Goal: Task Accomplishment & Management: Manage account settings

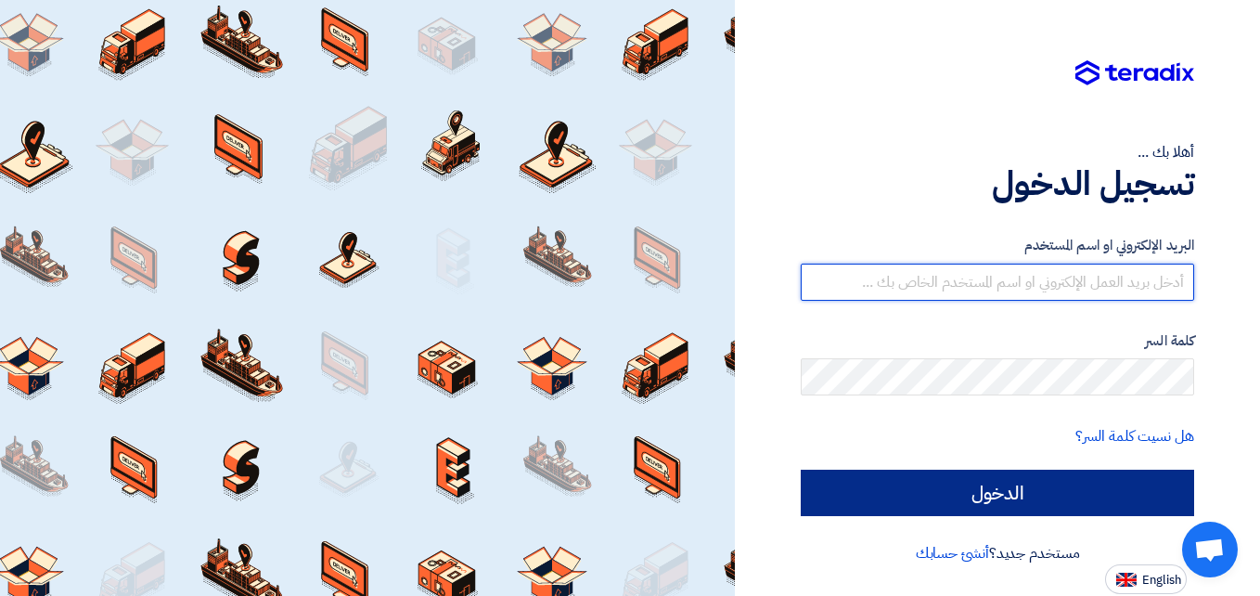
type input "[EMAIL_ADDRESS][DOMAIN_NAME]"
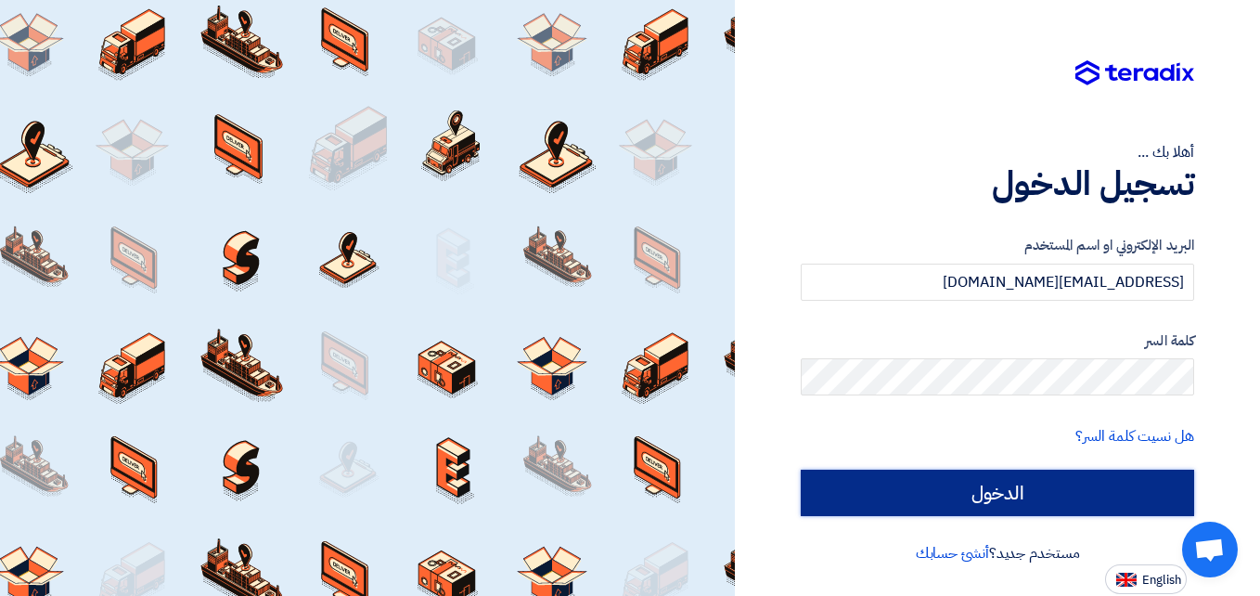
click at [1021, 470] on input "الدخول" at bounding box center [997, 493] width 393 height 46
type input "Sign in"
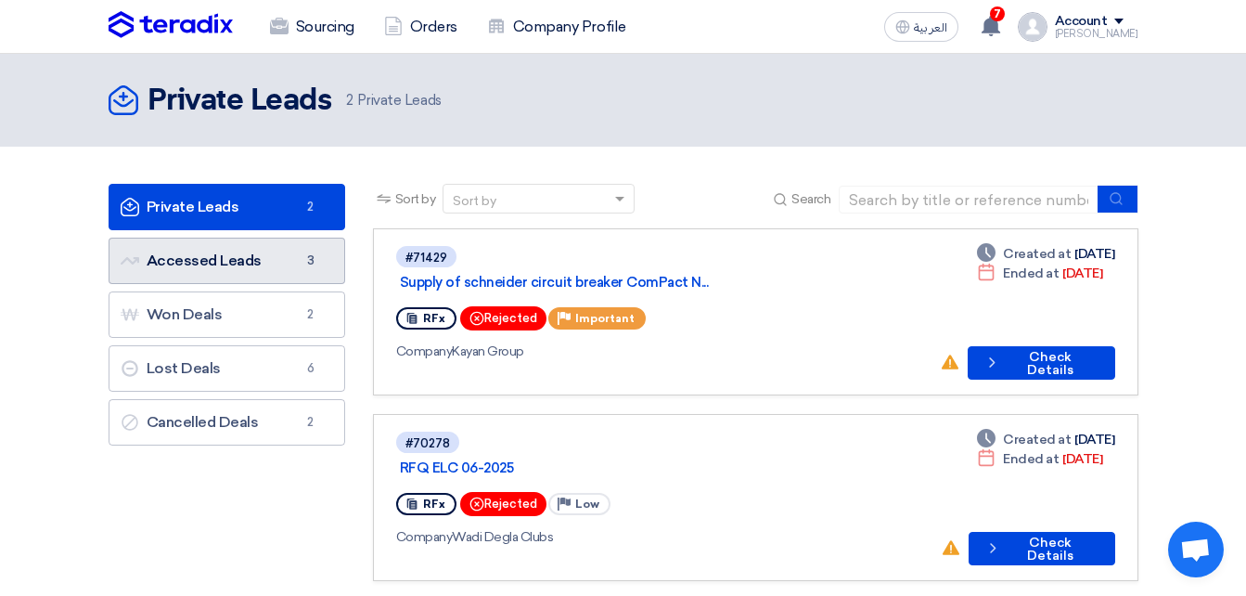
click at [272, 260] on link "Accessed Leads Accessed Leads 3" at bounding box center [227, 261] width 237 height 46
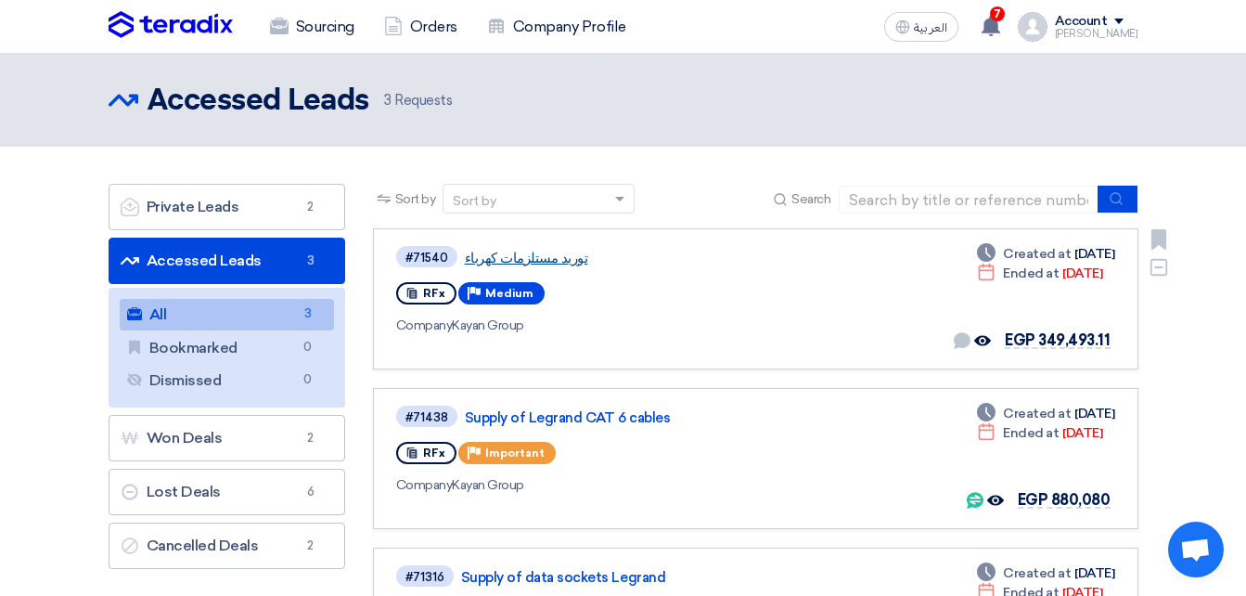
click at [563, 254] on link "توريد مستلزمات كهرباء" at bounding box center [697, 258] width 464 height 17
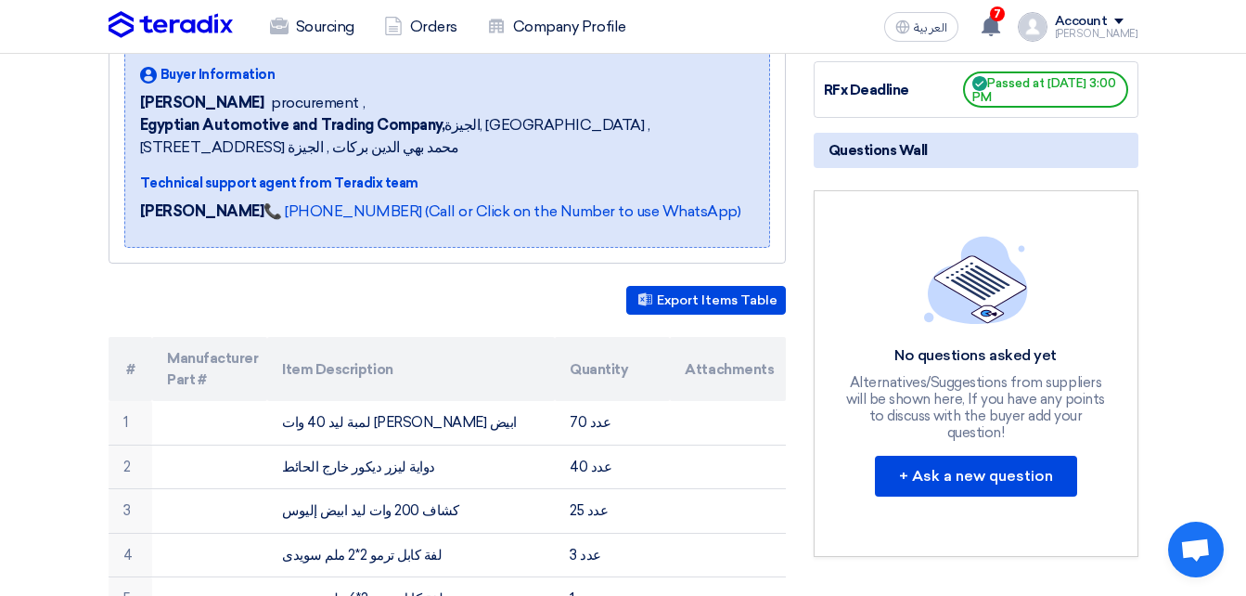
scroll to position [277, 0]
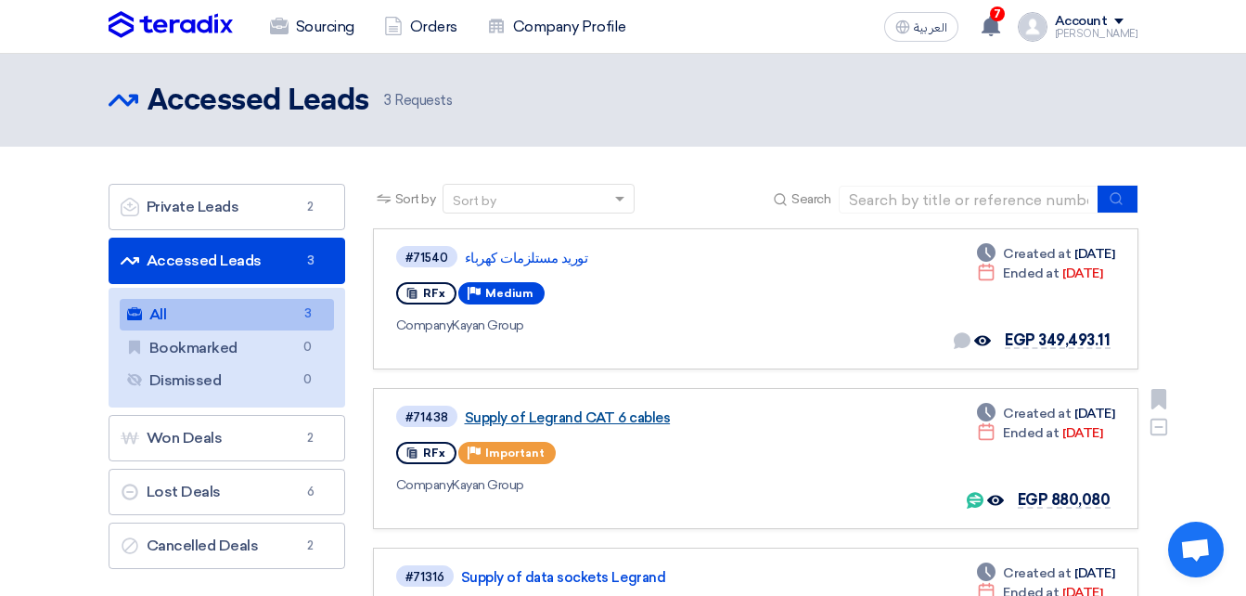
click at [508, 418] on link "Supply of Legrand CAT 6 cables" at bounding box center [697, 417] width 464 height 17
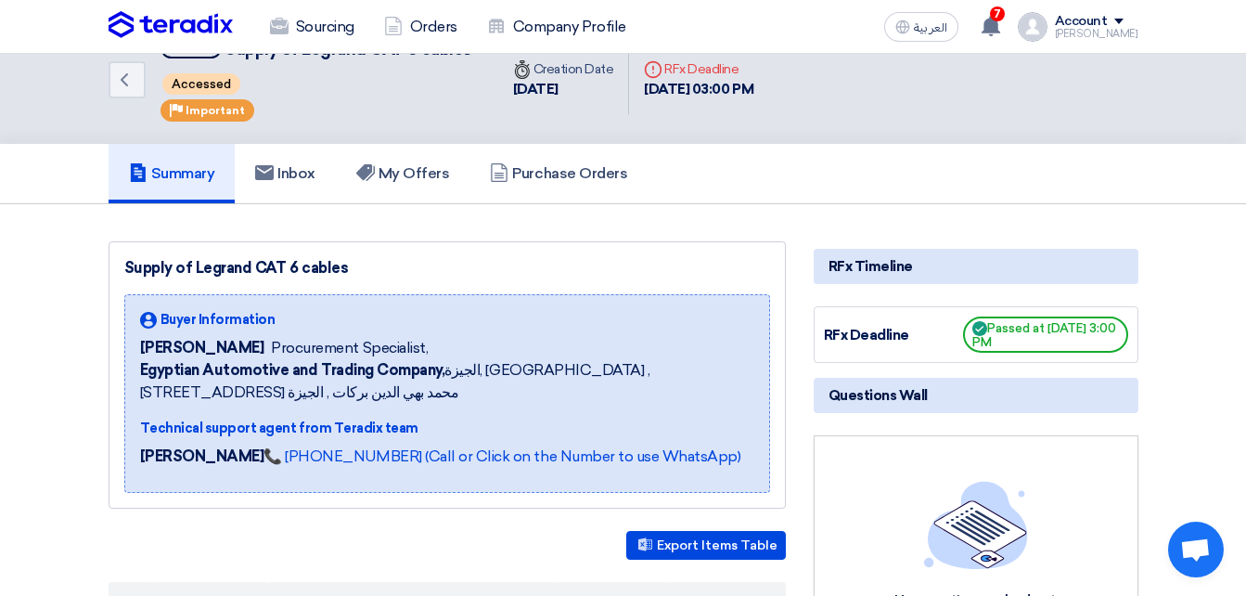
scroll to position [32, 0]
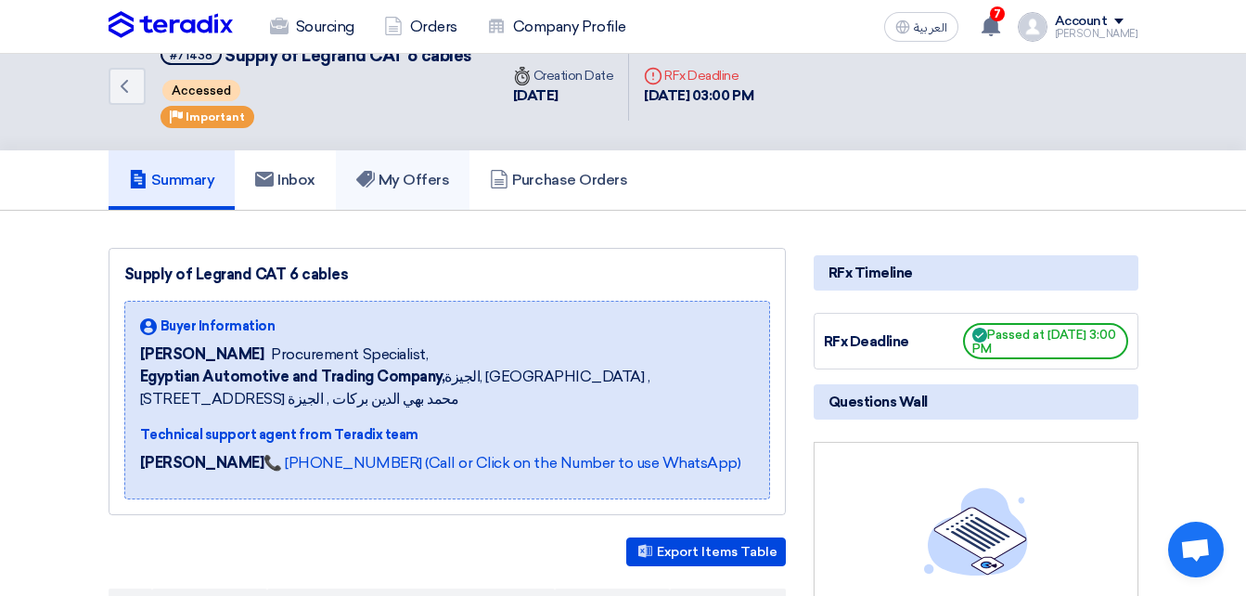
click at [432, 187] on h5 "My Offers" at bounding box center [403, 180] width 94 height 19
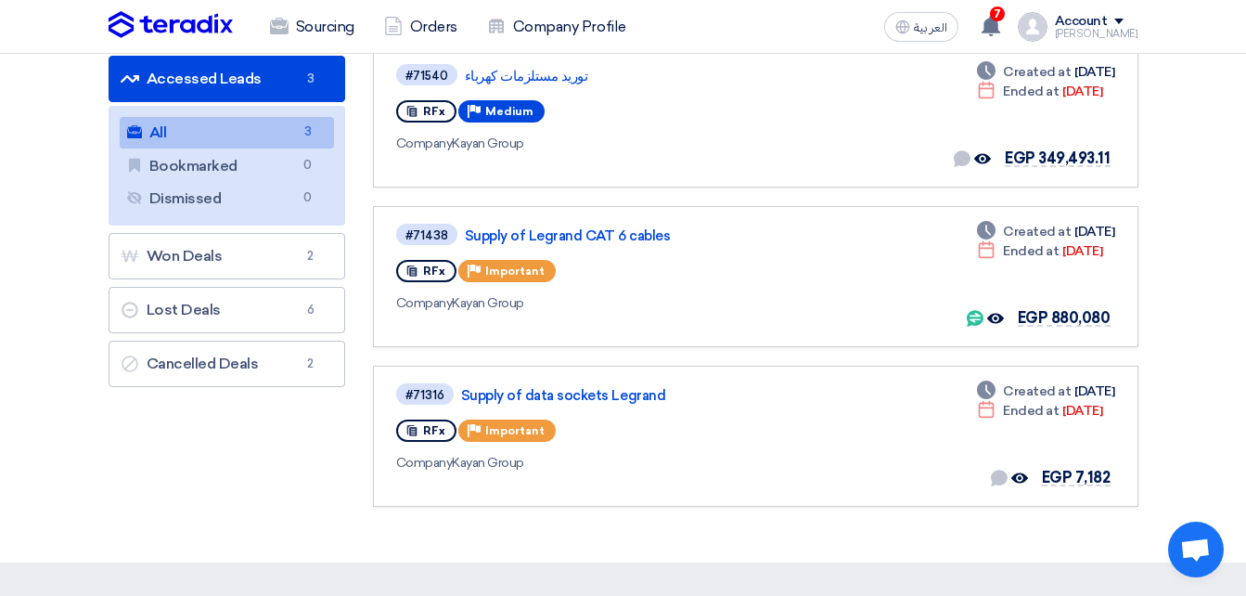
scroll to position [184, 0]
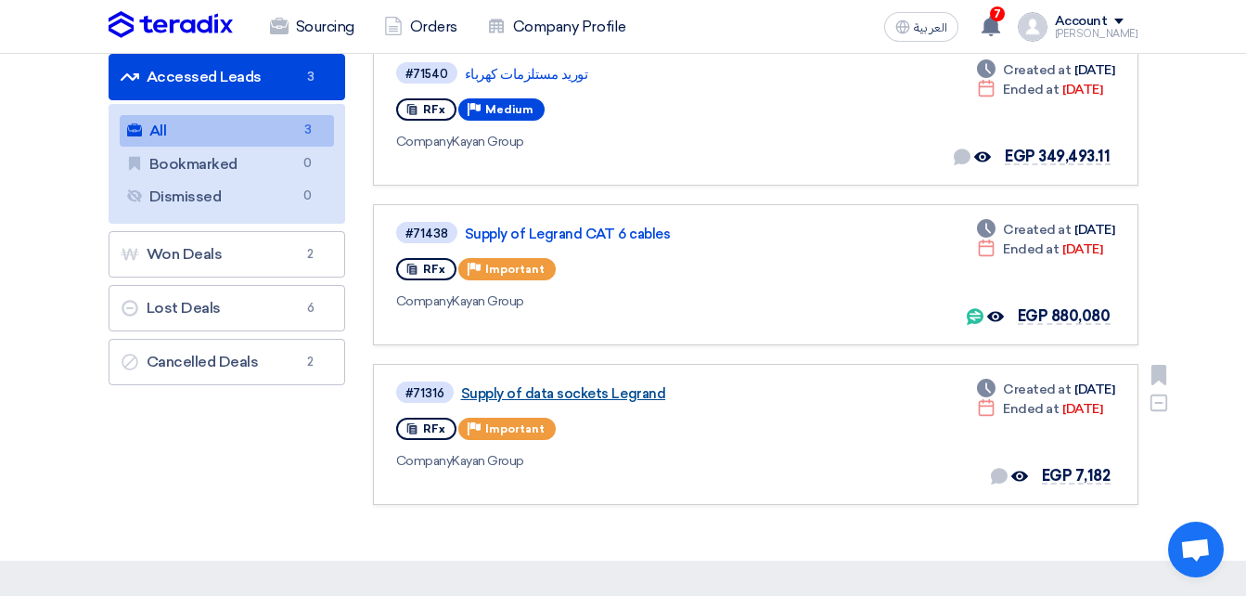
click at [533, 394] on link "Supply of data sockets Legrand" at bounding box center [693, 393] width 464 height 17
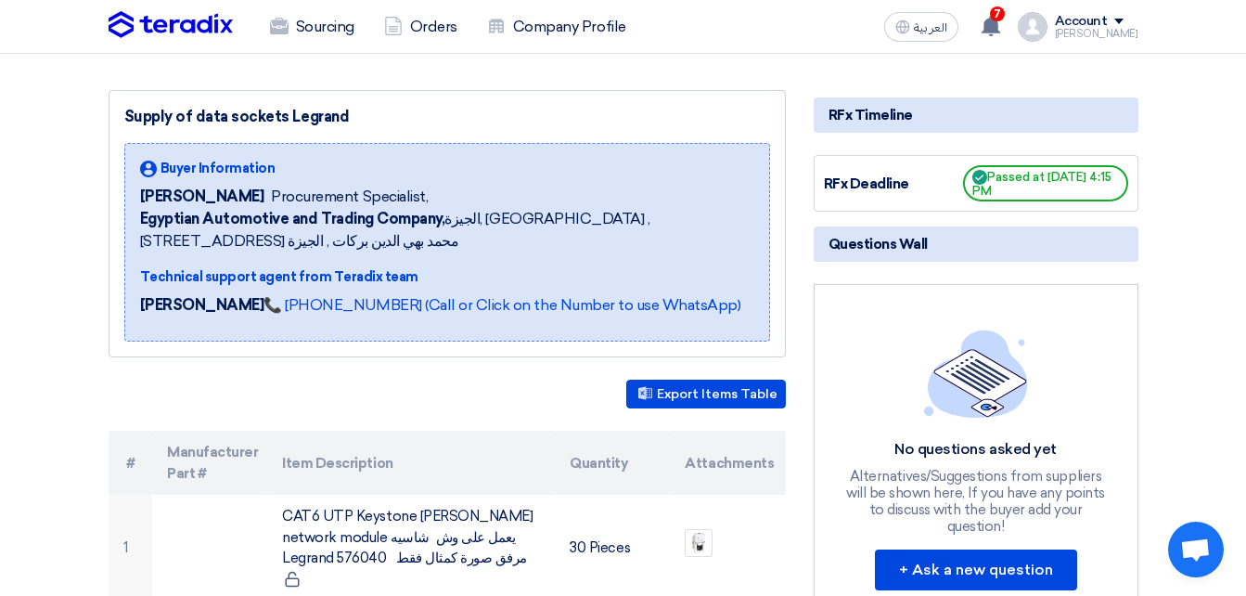
scroll to position [135, 0]
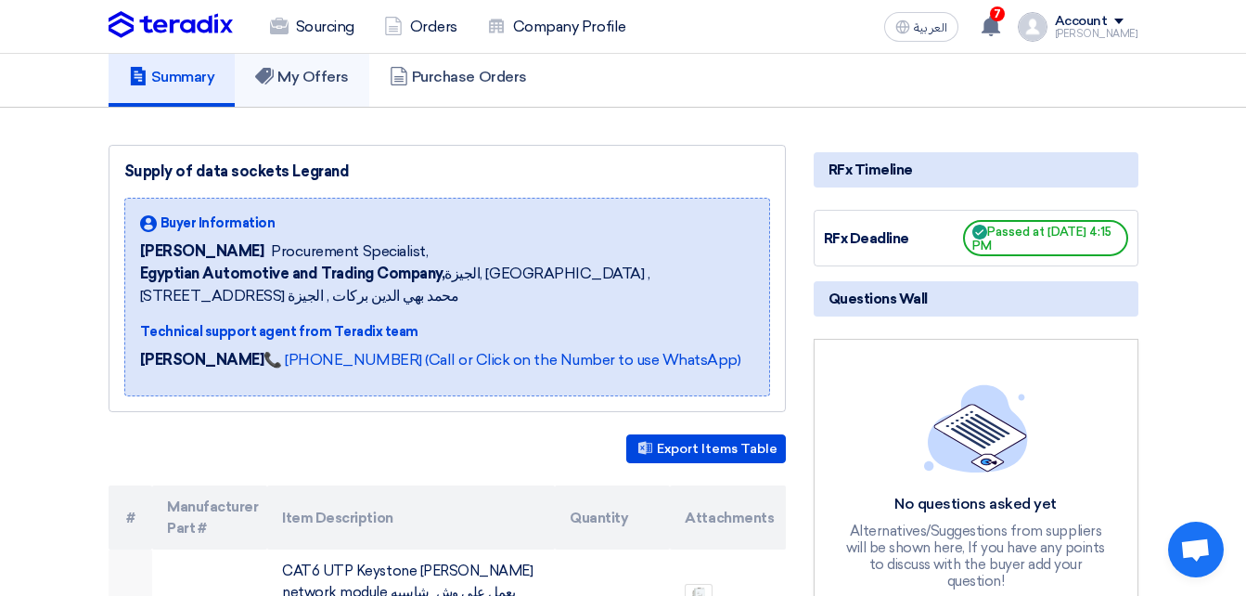
click at [289, 71] on h5 "My Offers" at bounding box center [302, 77] width 94 height 19
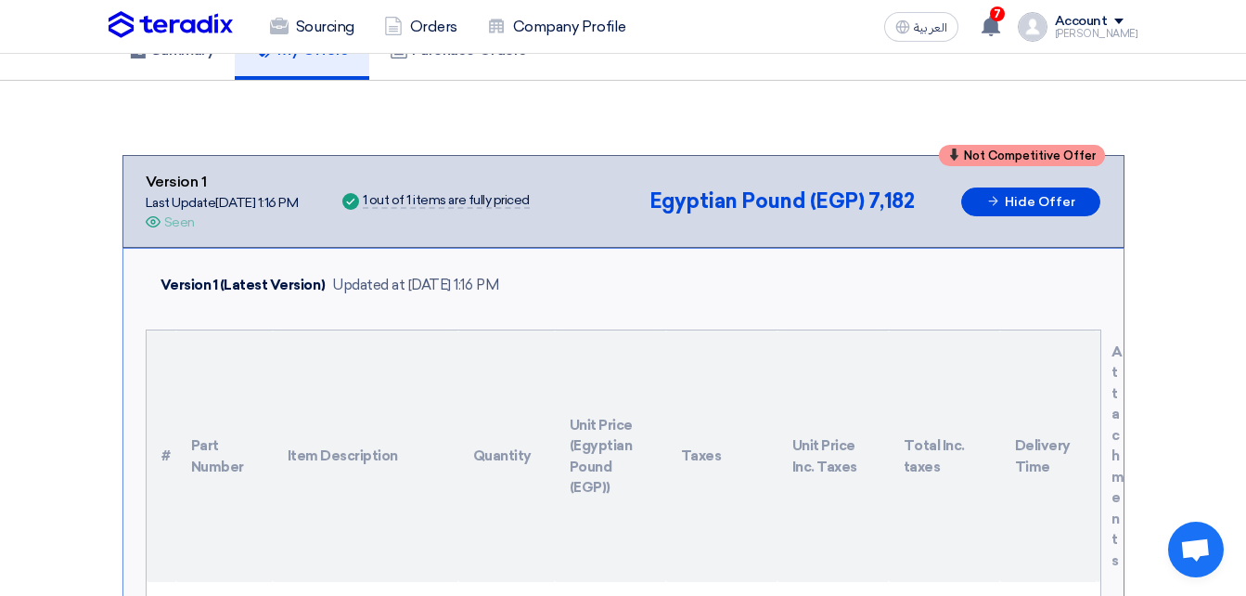
scroll to position [157, 0]
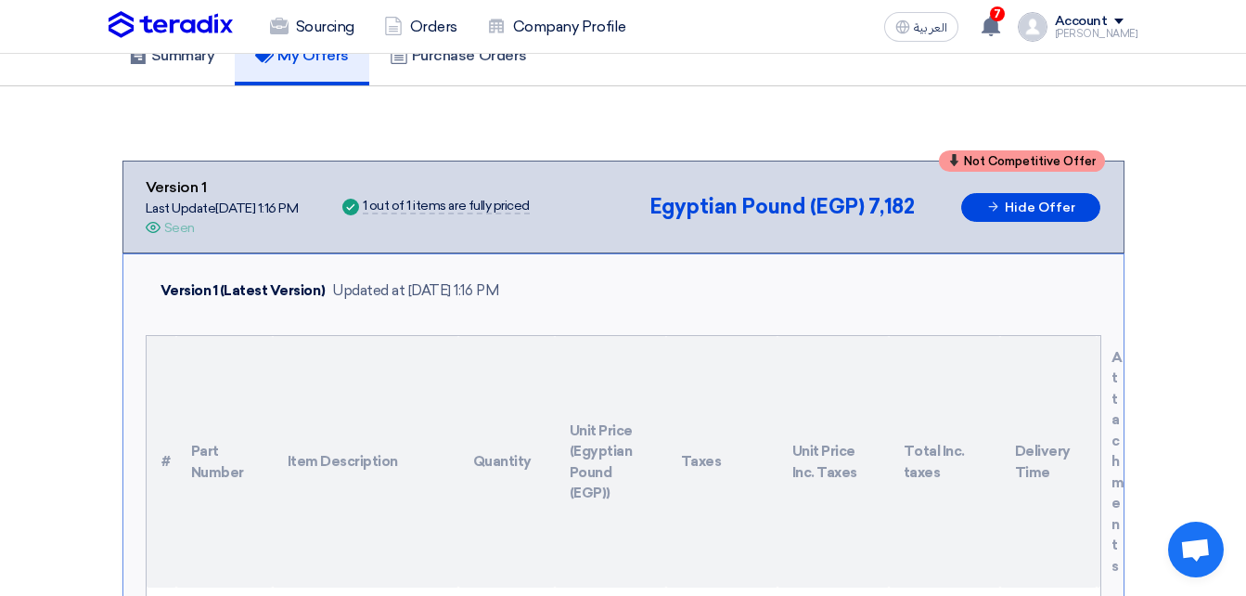
drag, startPoint x: 1244, startPoint y: 107, endPoint x: 1256, endPoint y: 175, distance: 69.9
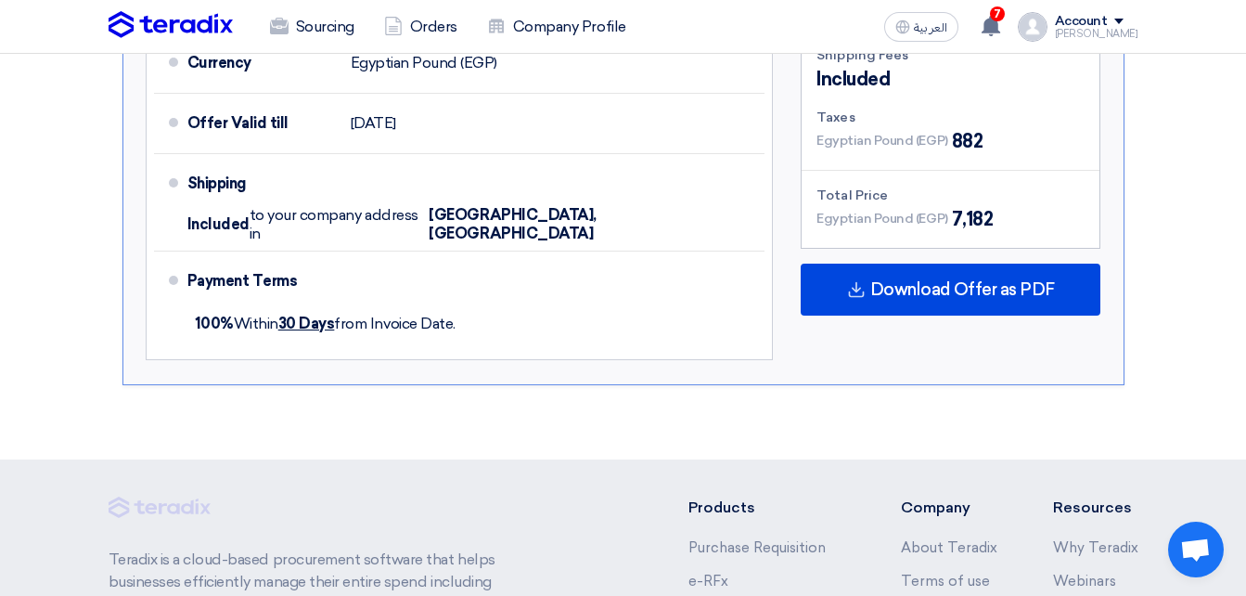
scroll to position [967, 0]
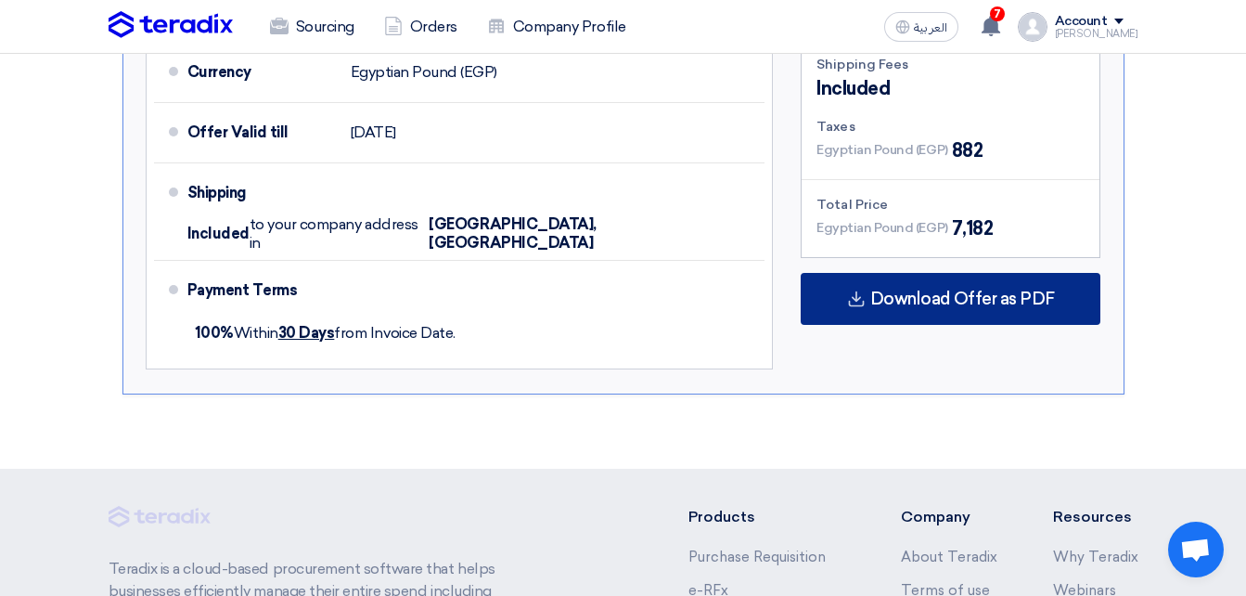
click at [910, 290] on span "Download Offer as PDF" at bounding box center [962, 298] width 185 height 17
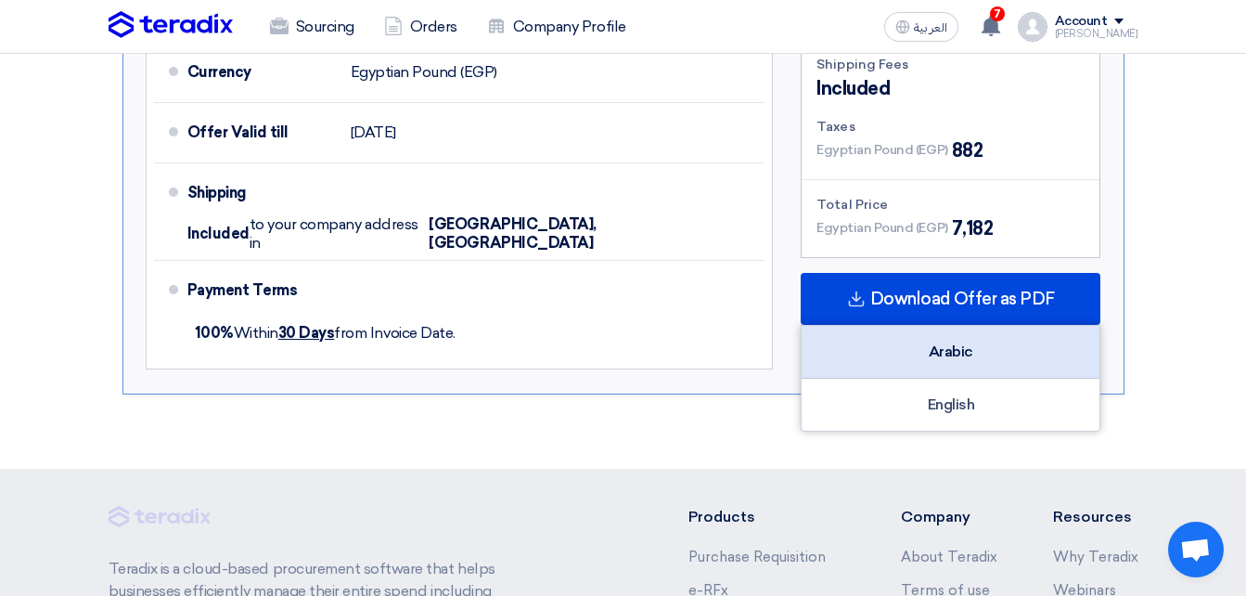
click at [910, 326] on div "Arabic" at bounding box center [951, 352] width 298 height 53
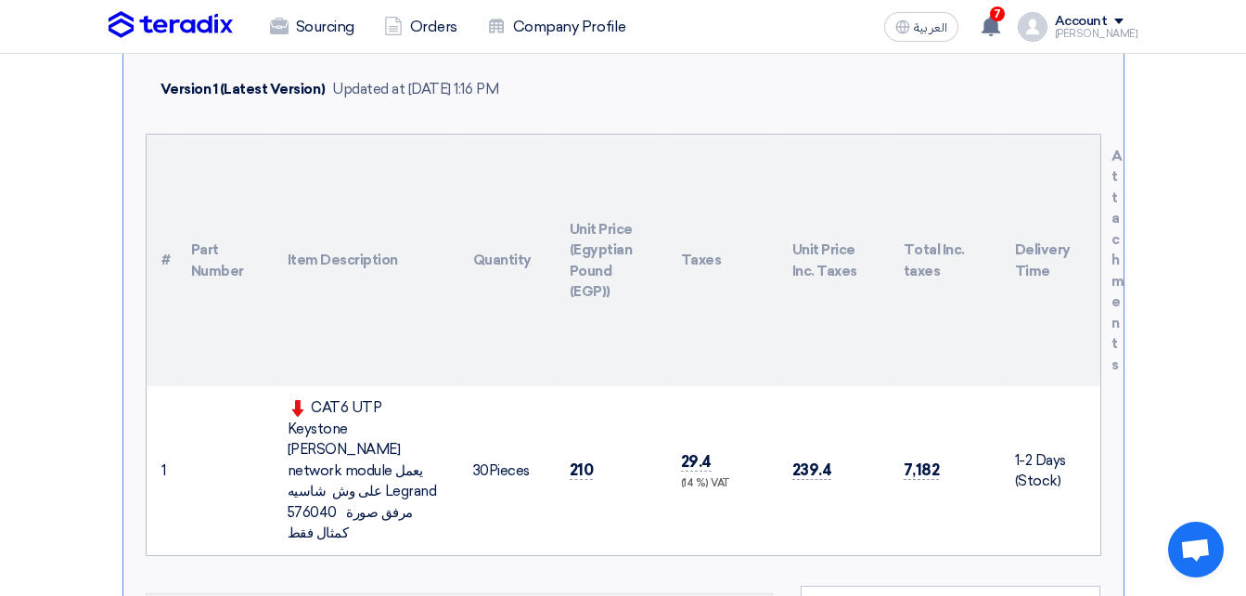
scroll to position [298, 0]
